Goal: Use online tool/utility: Utilize a website feature to perform a specific function

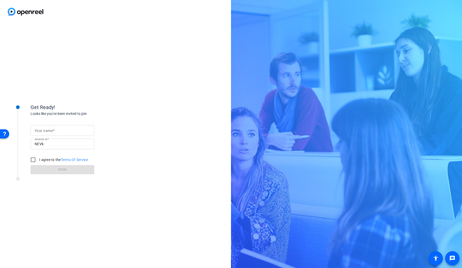
click at [49, 126] on div at bounding box center [63, 130] width 56 height 11
click at [51, 128] on input "Your name" at bounding box center [63, 130] width 56 height 6
type input "[PERSON_NAME]"
click at [37, 160] on input "I agree to the Terms Of Service" at bounding box center [33, 160] width 10 height 10
checkbox input "true"
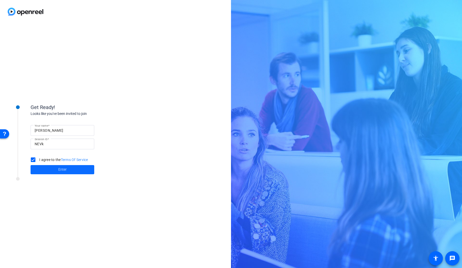
click at [47, 169] on span at bounding box center [63, 170] width 64 height 12
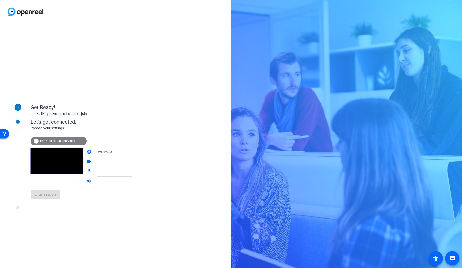
click at [64, 140] on span "Test your audio and video" at bounding box center [57, 141] width 35 height 4
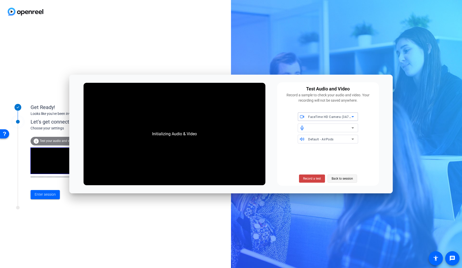
click at [347, 176] on span "Back to session" at bounding box center [342, 179] width 21 height 10
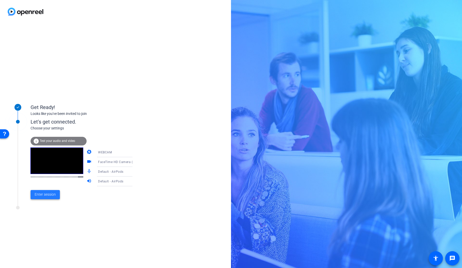
click at [53, 193] on span "Enter session" at bounding box center [45, 194] width 21 height 5
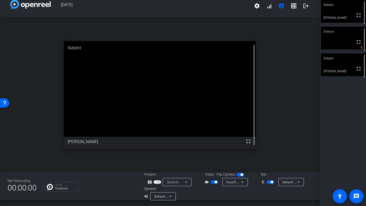
scroll to position [6, 0]
click at [295, 9] on mat-icon "grid_on" at bounding box center [294, 6] width 6 height 6
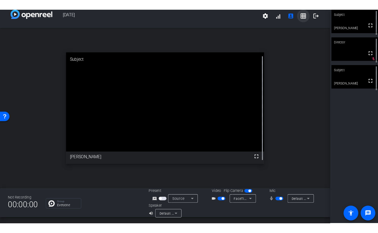
scroll to position [0, 0]
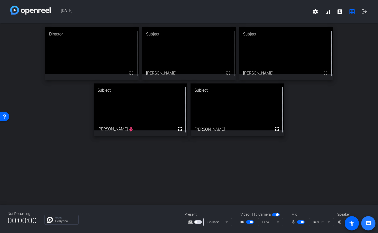
click at [369, 222] on mat-icon "message" at bounding box center [369, 223] width 6 height 6
click at [328, 221] on icon at bounding box center [329, 222] width 6 height 6
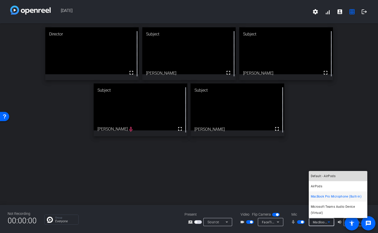
click at [336, 179] on mat-option "Default - AirPods" at bounding box center [338, 176] width 59 height 10
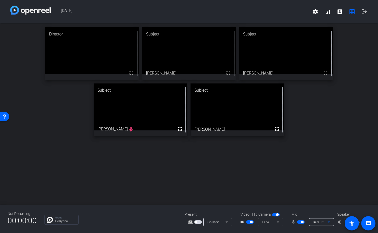
click at [360, 220] on span "MacBook Pro Speakers (Built-in)" at bounding box center [372, 222] width 48 height 4
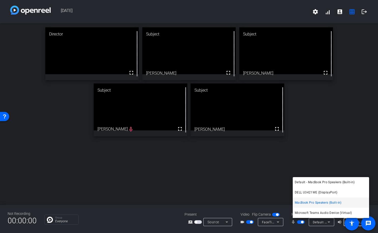
click at [330, 144] on div at bounding box center [189, 116] width 378 height 233
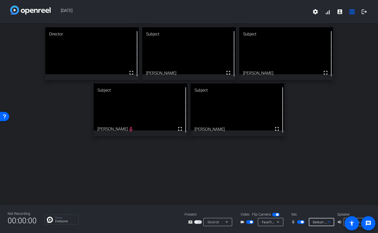
click at [316, 221] on span "Default - MacBook Pro Microphone (Built-in)" at bounding box center [345, 222] width 65 height 4
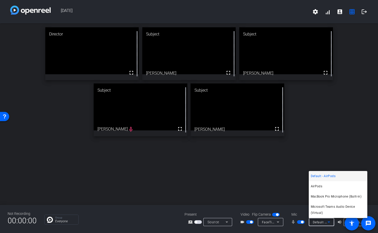
click at [251, 174] on div at bounding box center [189, 116] width 378 height 233
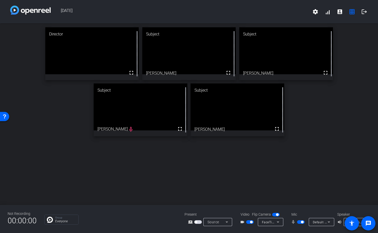
click at [360, 219] on mat-select "MacBook Pro Speakers (Built-in)" at bounding box center [356, 222] width 17 height 6
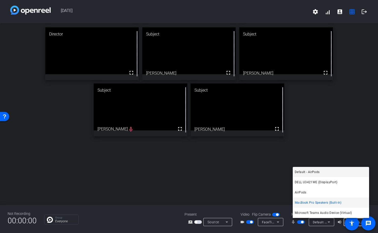
click at [335, 173] on mat-option "Default - AirPods" at bounding box center [331, 172] width 76 height 10
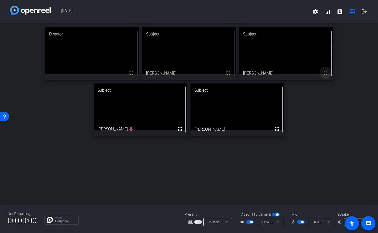
click at [326, 71] on mat-icon "fullscreen" at bounding box center [326, 73] width 6 height 6
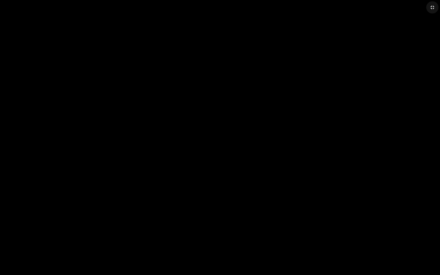
click at [434, 7] on mat-icon "fullscreen_exit" at bounding box center [432, 7] width 6 height 6
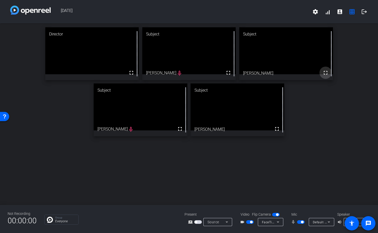
click at [328, 73] on mat-icon "fullscreen" at bounding box center [326, 73] width 6 height 6
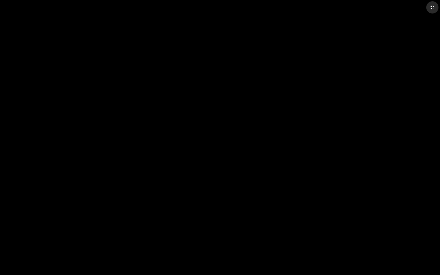
click at [433, 10] on mat-icon "fullscreen_exit" at bounding box center [432, 7] width 6 height 6
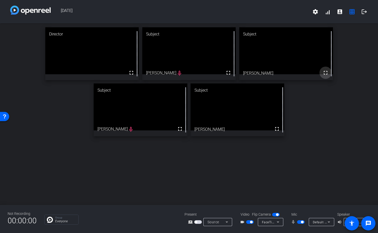
click at [325, 75] on mat-icon "fullscreen" at bounding box center [326, 73] width 6 height 6
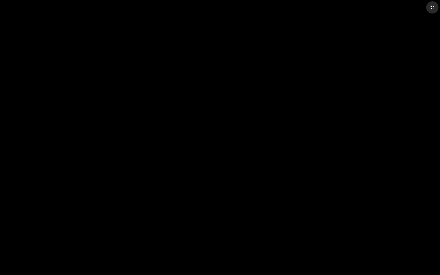
click at [435, 9] on mat-icon "fullscreen_exit" at bounding box center [432, 7] width 6 height 6
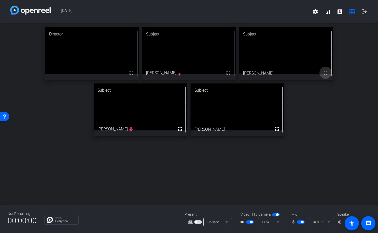
click at [324, 73] on mat-icon "fullscreen" at bounding box center [326, 73] width 6 height 6
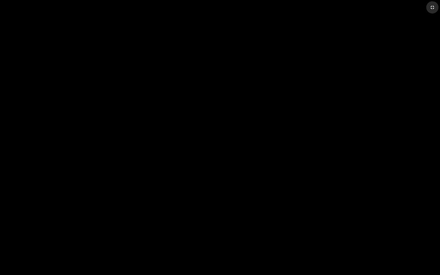
click at [432, 10] on mat-icon "fullscreen_exit" at bounding box center [432, 7] width 6 height 6
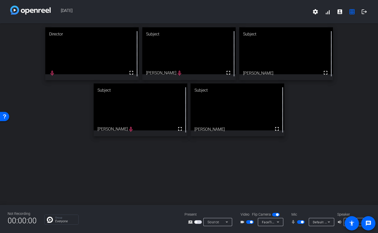
click at [300, 222] on span "button" at bounding box center [301, 222] width 8 height 4
click at [300, 222] on button "button" at bounding box center [301, 222] width 8 height 4
click at [300, 222] on span "button" at bounding box center [301, 222] width 8 height 4
click at [300, 222] on span "button" at bounding box center [299, 221] width 3 height 3
click at [300, 222] on span "button" at bounding box center [301, 222] width 8 height 4
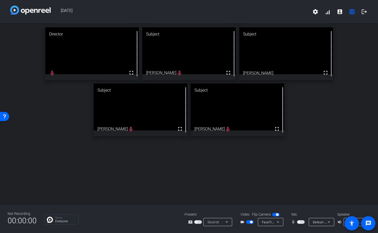
click at [302, 222] on span "button" at bounding box center [301, 222] width 8 height 4
click at [300, 222] on span "button" at bounding box center [301, 222] width 8 height 4
click at [304, 224] on div "mic_none Default - AirPods" at bounding box center [312, 222] width 51 height 8
click at [303, 223] on span "button" at bounding box center [301, 222] width 8 height 4
click at [299, 224] on mat-slide-toggle at bounding box center [301, 221] width 9 height 5
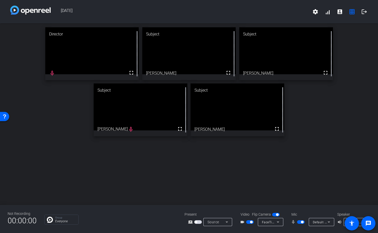
click at [300, 222] on span "button" at bounding box center [301, 222] width 8 height 4
click at [301, 221] on span "button" at bounding box center [302, 221] width 3 height 3
drag, startPoint x: 302, startPoint y: 226, endPoint x: 302, endPoint y: 222, distance: 3.6
click at [302, 225] on div "Not Recording 00:00:00 Group Everyone Present screen_share_outline Source Video…" at bounding box center [189, 219] width 378 height 28
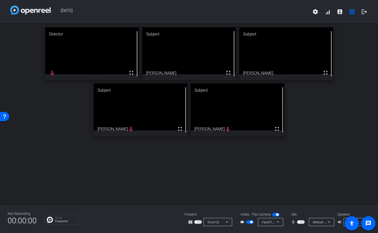
click at [302, 222] on span "button" at bounding box center [301, 222] width 8 height 4
click at [302, 222] on span "button" at bounding box center [302, 221] width 3 height 3
click at [302, 226] on div "Not Recording 00:00:00 Group Everyone Present screen_share_outline Source Video…" at bounding box center [189, 219] width 378 height 28
click at [304, 222] on span "button" at bounding box center [301, 222] width 8 height 4
click at [300, 221] on span "button" at bounding box center [301, 222] width 8 height 4
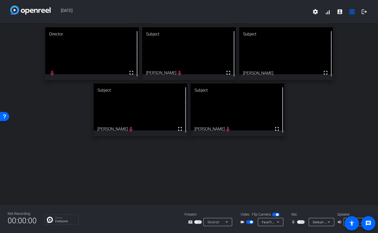
click at [304, 222] on span "button" at bounding box center [301, 222] width 8 height 4
click at [348, 64] on div "Director fullscreen Subject fullscreen [PERSON_NAME] Subject fullscreen [PERSON…" at bounding box center [189, 81] width 378 height 116
click at [365, 12] on mat-icon "logout" at bounding box center [364, 12] width 6 height 6
